Goal: Information Seeking & Learning: Learn about a topic

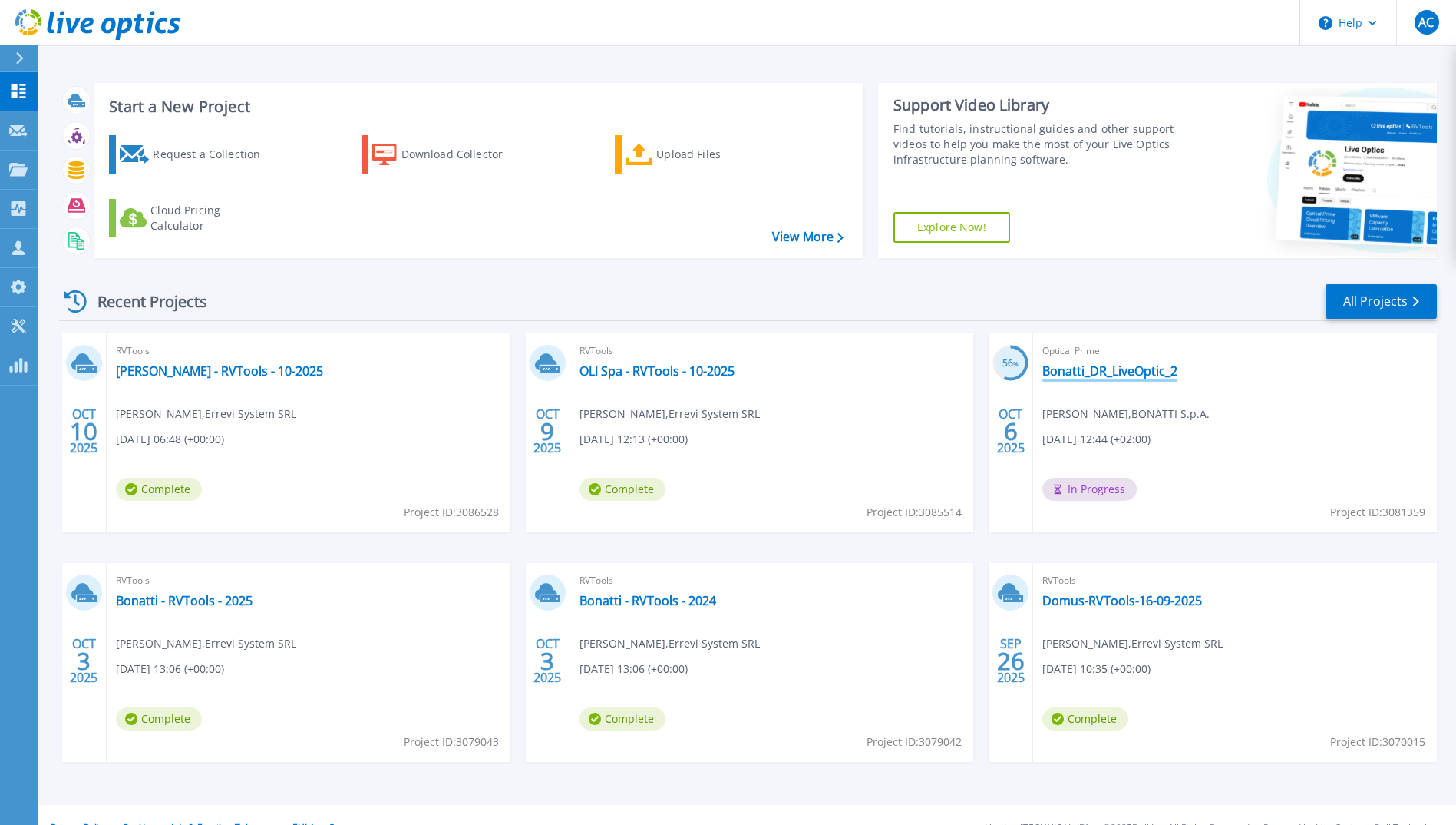
click at [1141, 371] on link "Bonatti_DR_LiveOptic_2" at bounding box center [1110, 371] width 135 height 15
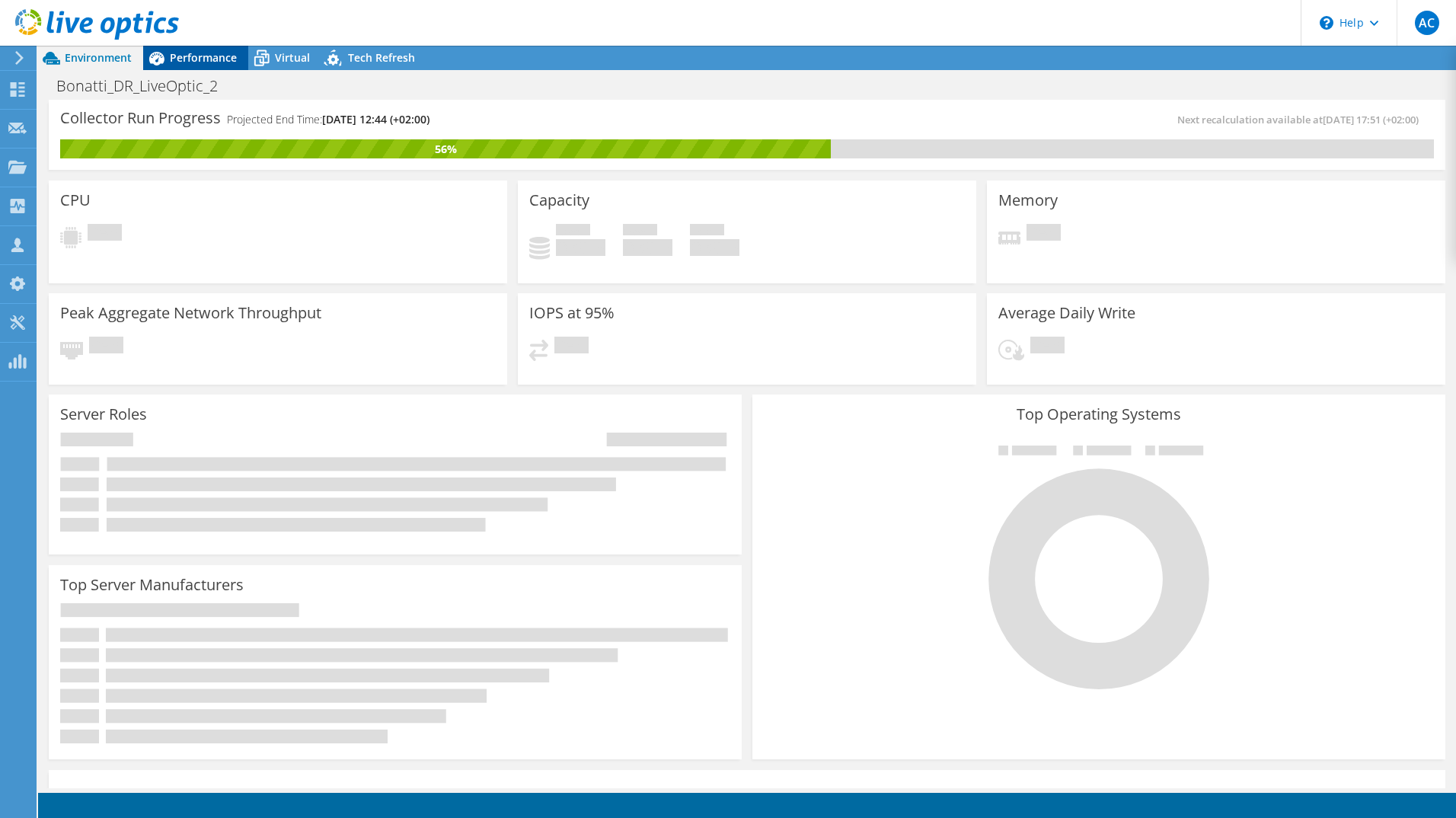
click at [207, 60] on span "Performance" at bounding box center [203, 57] width 67 height 14
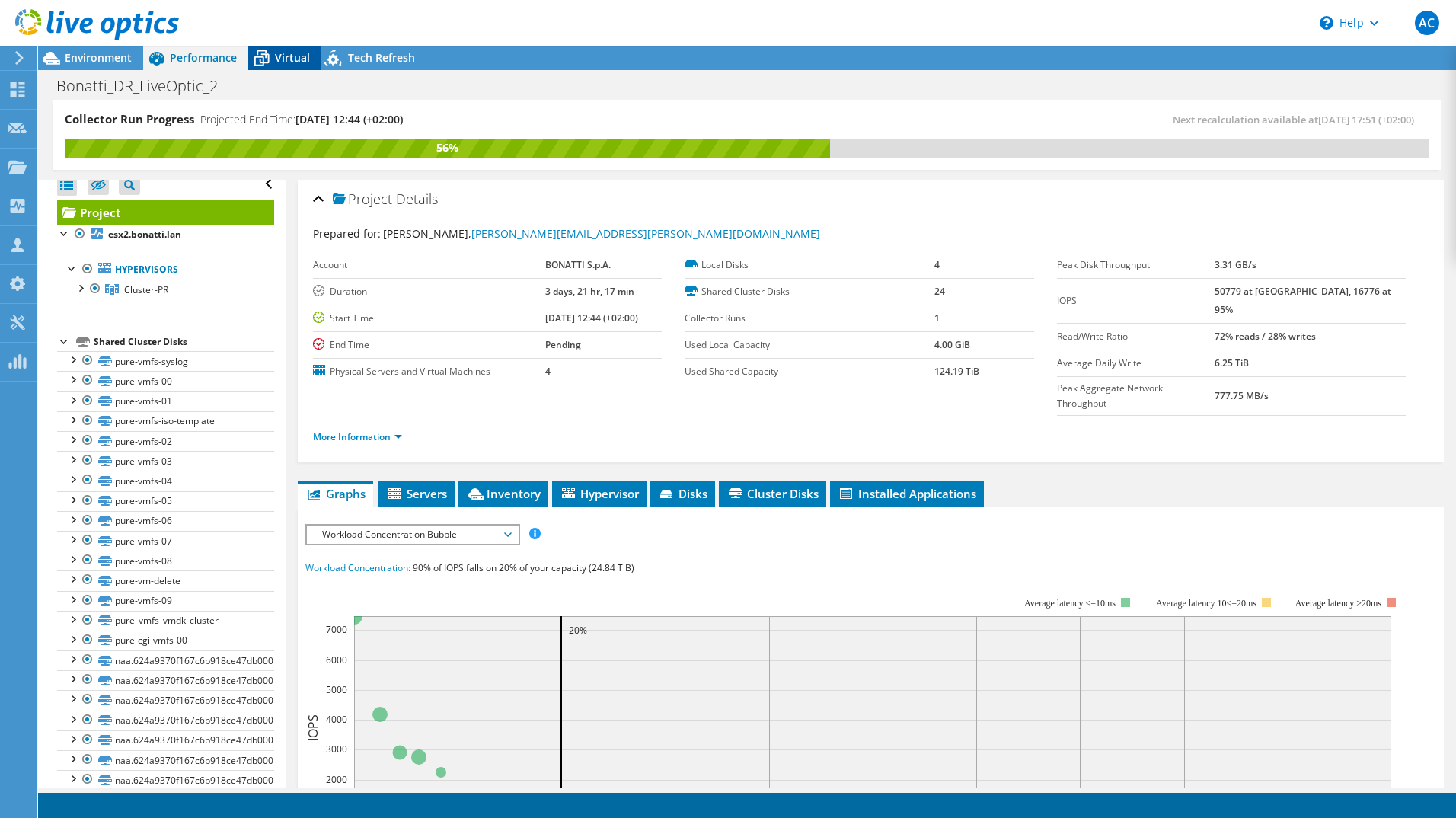
click at [291, 59] on span "Virtual" at bounding box center [292, 57] width 35 height 14
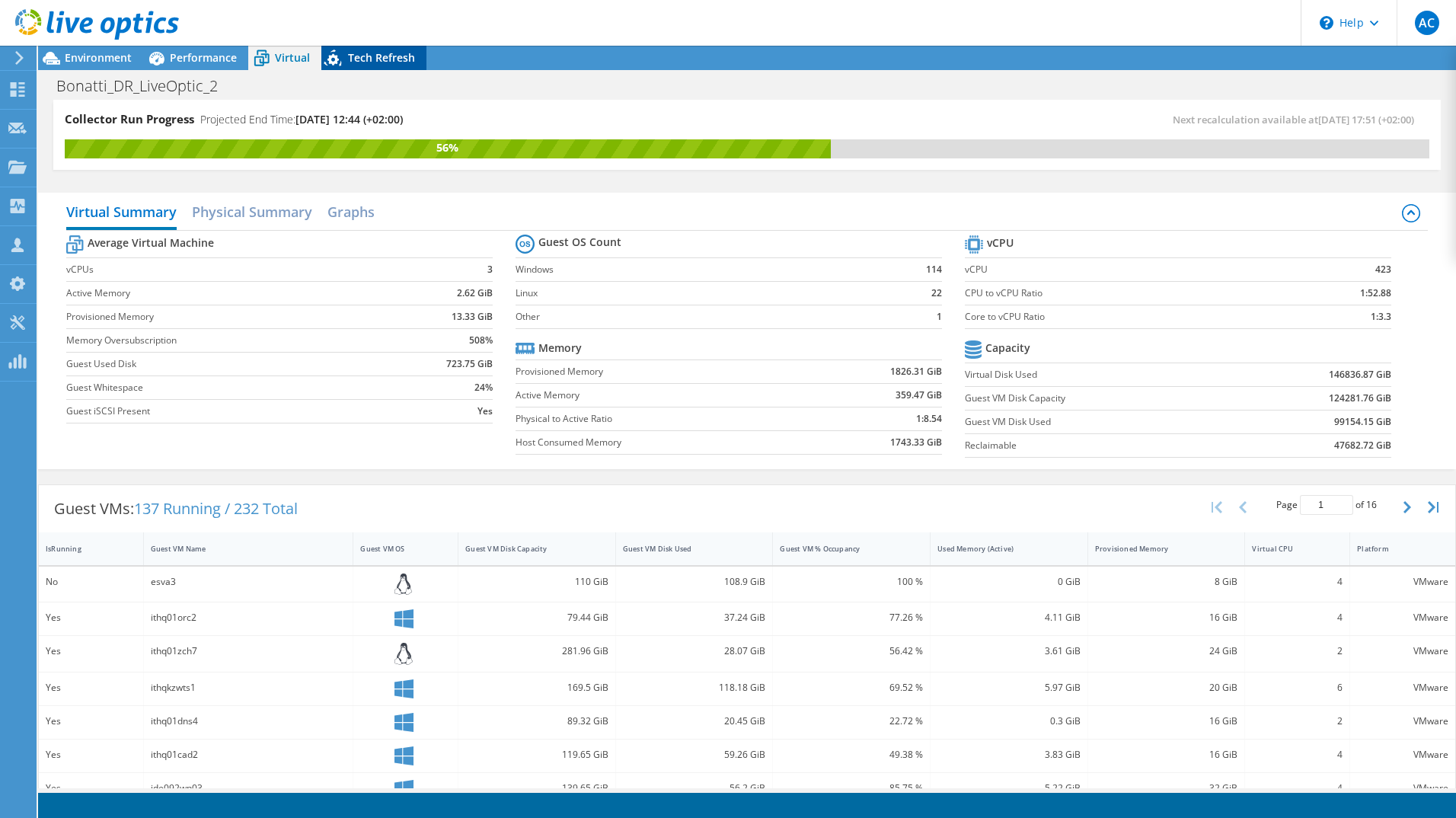
click at [362, 54] on span "Tech Refresh" at bounding box center [381, 57] width 67 height 14
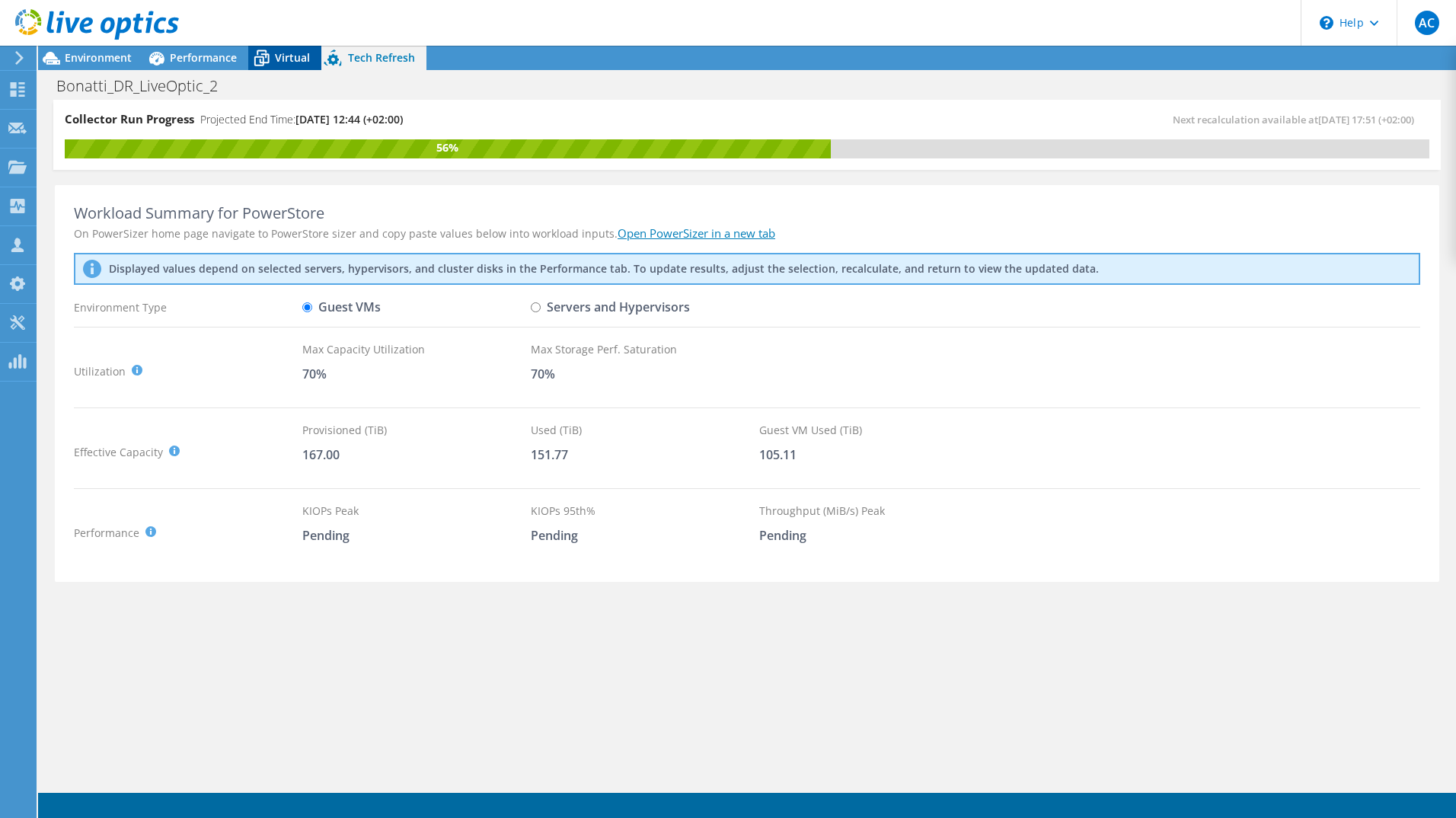
click at [291, 49] on div "Virtual" at bounding box center [285, 58] width 73 height 25
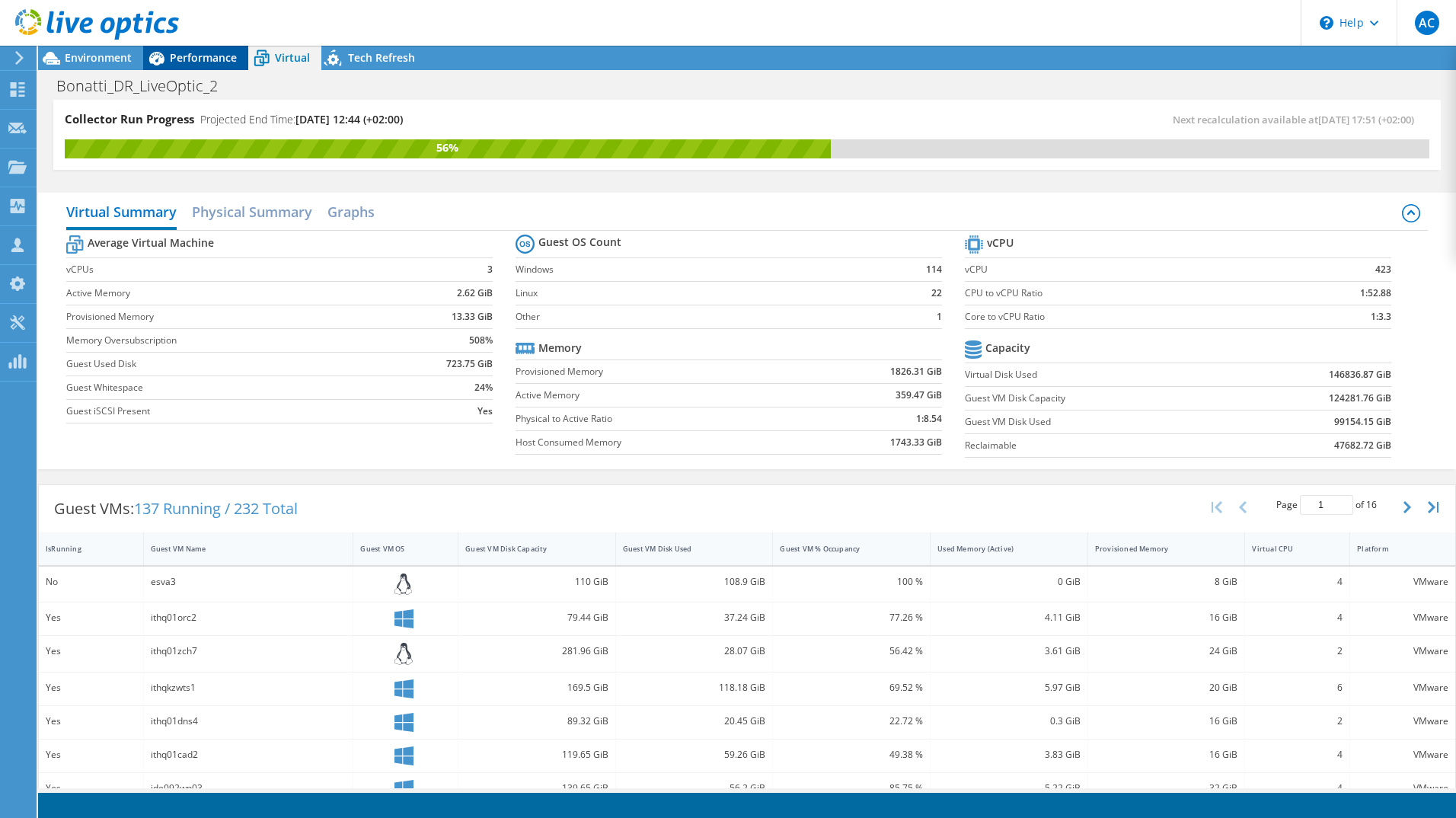
click at [215, 59] on span "Performance" at bounding box center [203, 57] width 67 height 14
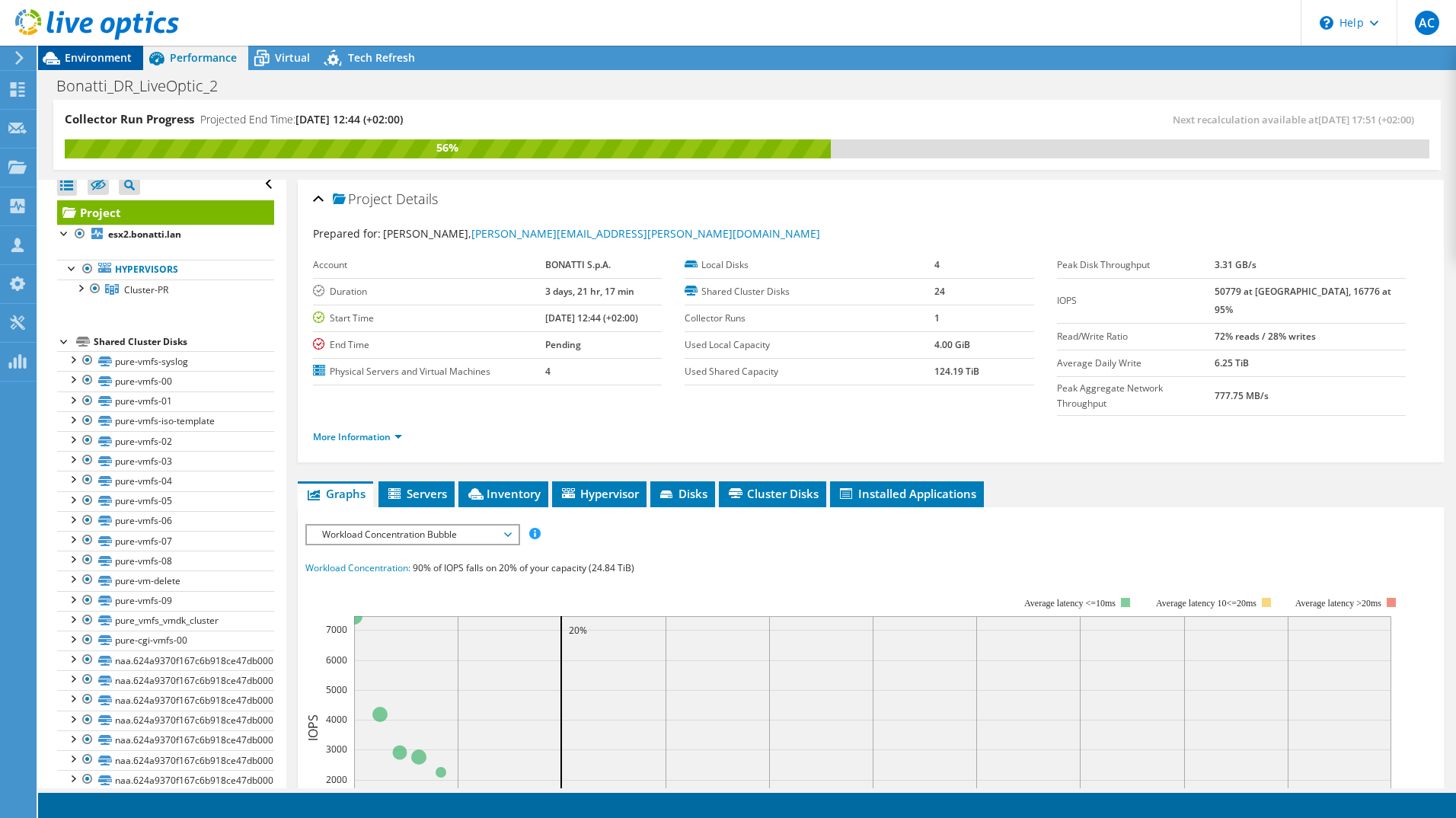
click at [115, 54] on span "Environment" at bounding box center [98, 57] width 67 height 14
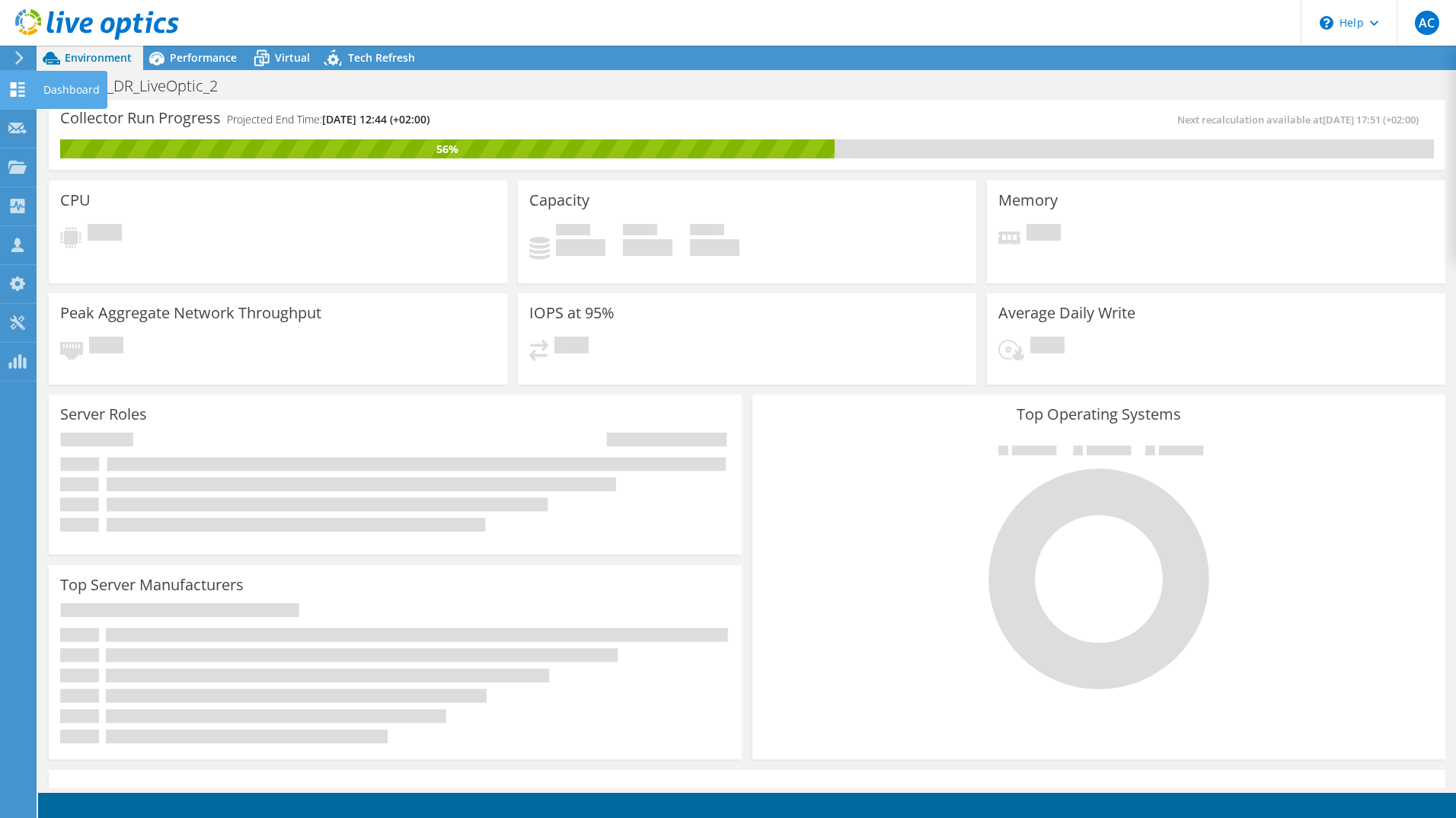
click at [10, 83] on icon at bounding box center [17, 89] width 18 height 14
